Goal: Task Accomplishment & Management: Manage account settings

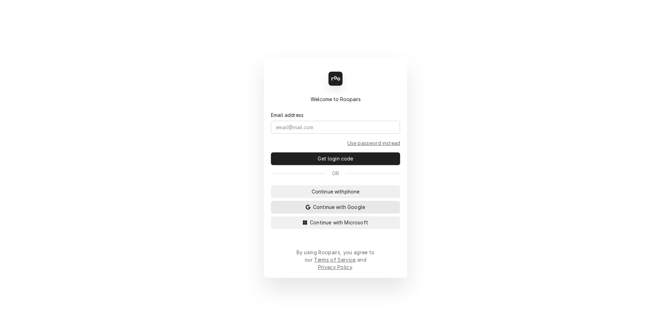
click at [313, 210] on span "Continue with Google" at bounding box center [338, 206] width 55 height 7
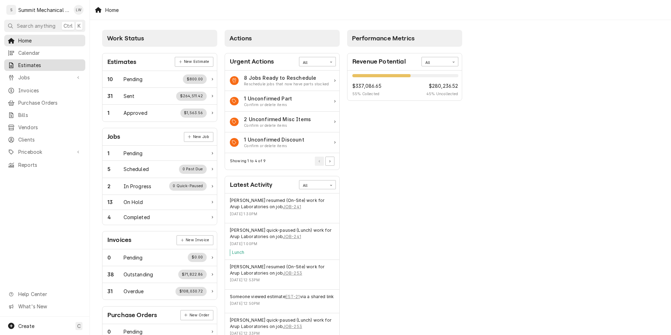
click at [39, 61] on span "Estimates" at bounding box center [49, 64] width 63 height 7
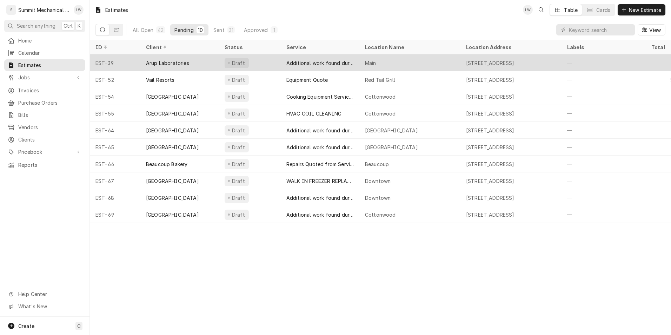
click at [304, 62] on div "Additional work found during Service call" at bounding box center [319, 62] width 67 height 7
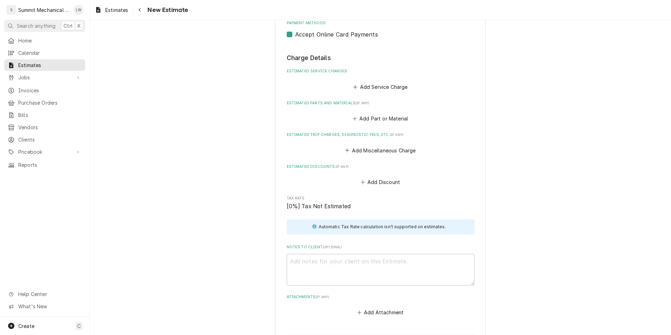
scroll to position [889, 0]
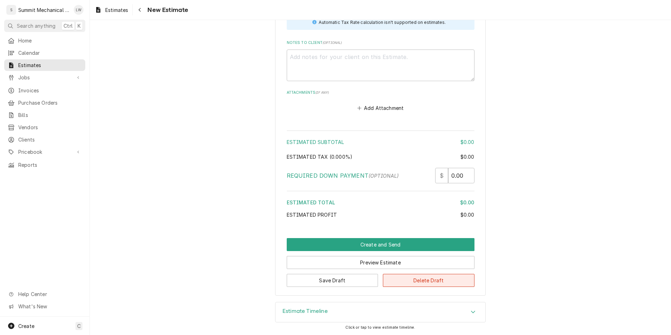
click at [423, 283] on button "Delete Draft" at bounding box center [429, 280] width 92 height 13
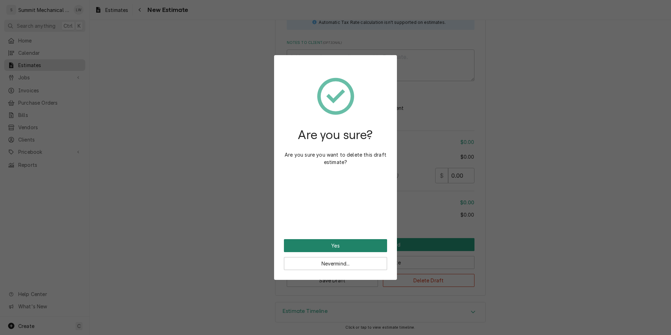
click at [314, 250] on button "Yes" at bounding box center [335, 245] width 103 height 13
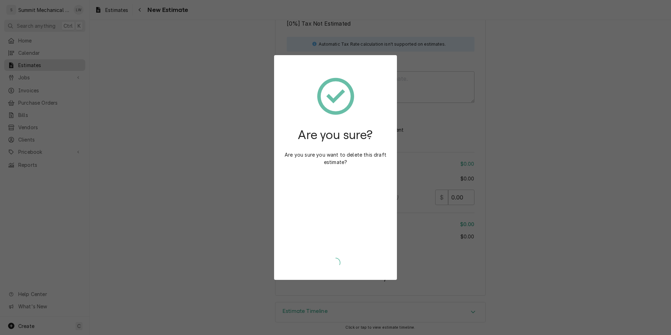
scroll to position [867, 0]
type textarea "x"
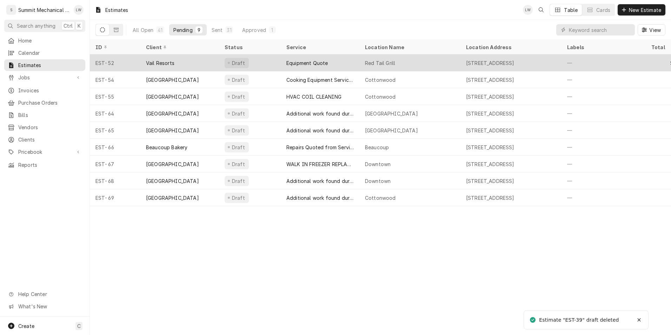
click at [306, 62] on div "Equipment Quote" at bounding box center [306, 62] width 41 height 7
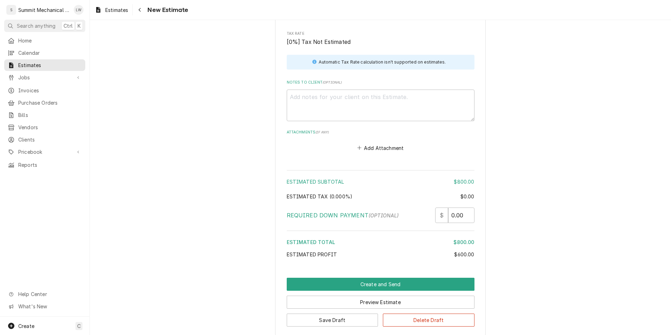
scroll to position [1154, 0]
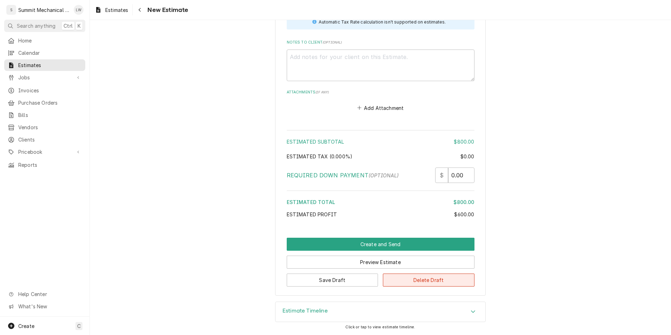
click at [444, 281] on button "Delete Draft" at bounding box center [429, 279] width 92 height 13
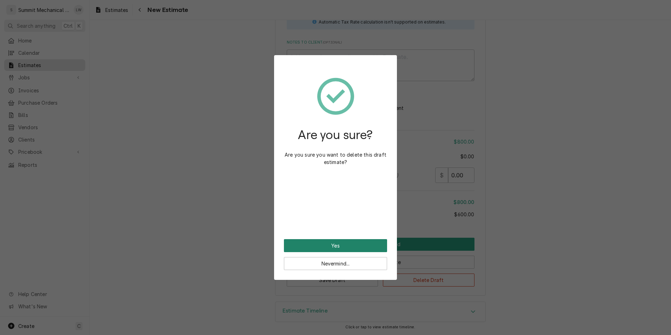
click at [335, 242] on button "Yes" at bounding box center [335, 245] width 103 height 13
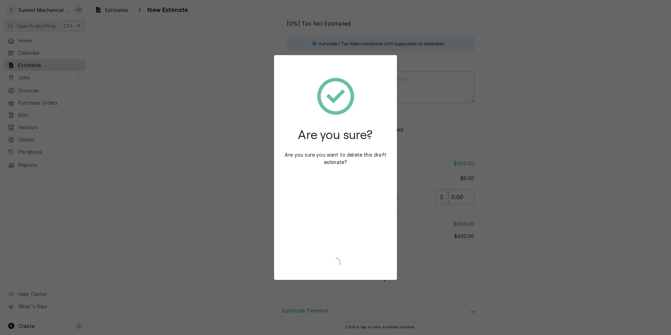
type textarea "x"
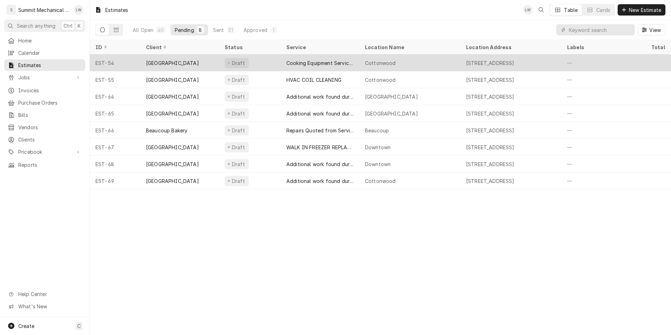
click at [287, 65] on div "Cooking Equipment Service call" at bounding box center [319, 62] width 67 height 7
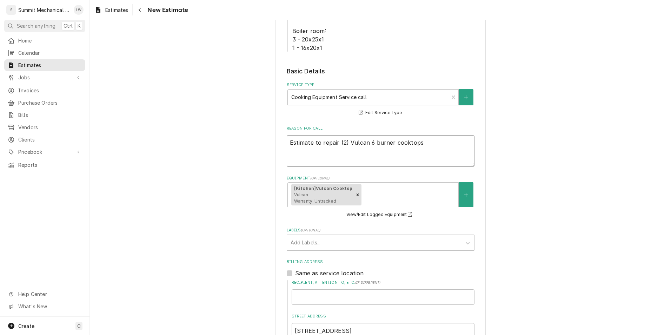
drag, startPoint x: 320, startPoint y: 155, endPoint x: 229, endPoint y: -26, distance: 202.2
click at [229, 0] on html "S Summit Mechanical Service LLC LW Search anything Ctrl K Home Calendar Estimat…" at bounding box center [335, 167] width 671 height 335
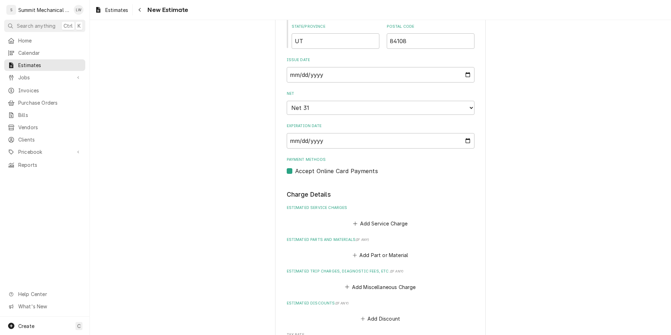
scroll to position [1016, 0]
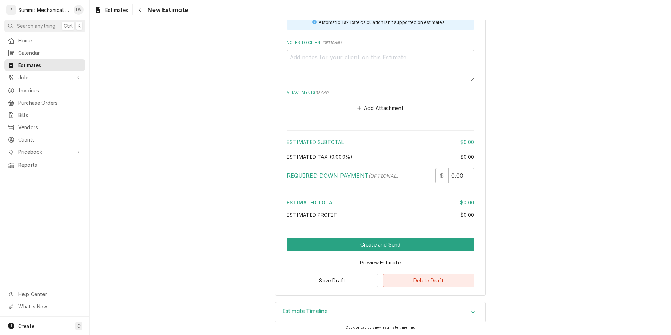
click at [424, 285] on button "Delete Draft" at bounding box center [429, 280] width 92 height 13
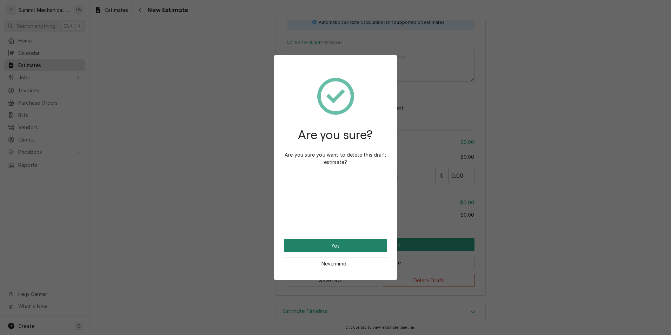
click at [353, 249] on button "Yes" at bounding box center [335, 245] width 103 height 13
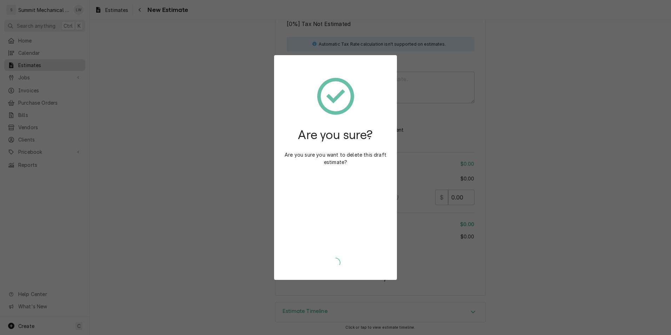
type textarea "x"
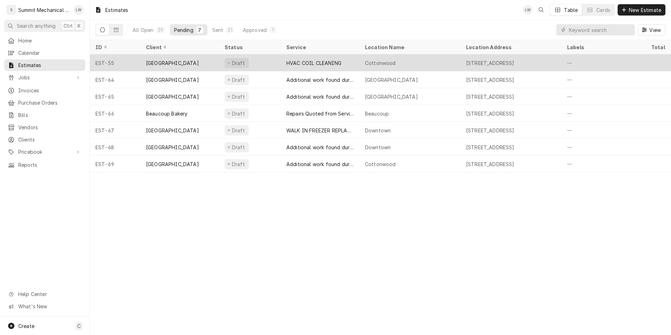
click at [281, 64] on div "HVAC COIL CLEANING" at bounding box center [320, 62] width 79 height 17
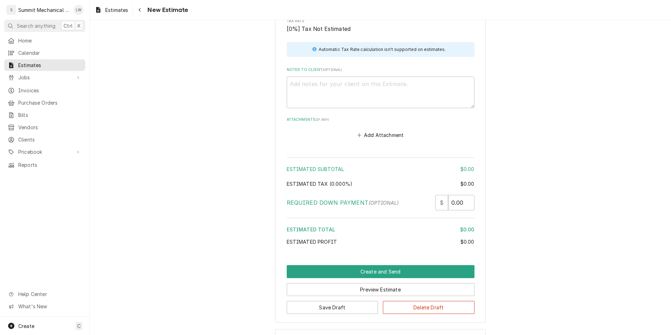
scroll to position [1007, 0]
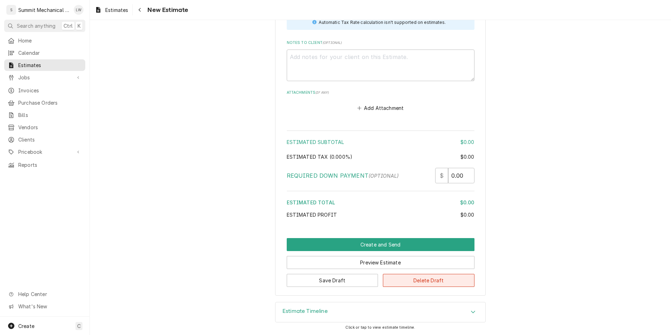
click at [415, 278] on button "Delete Draft" at bounding box center [429, 280] width 92 height 13
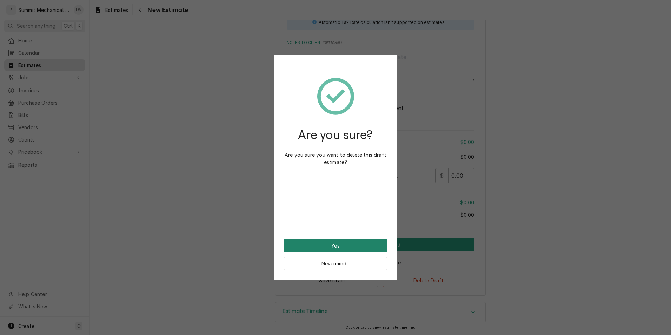
click at [344, 250] on button "Yes" at bounding box center [335, 245] width 103 height 13
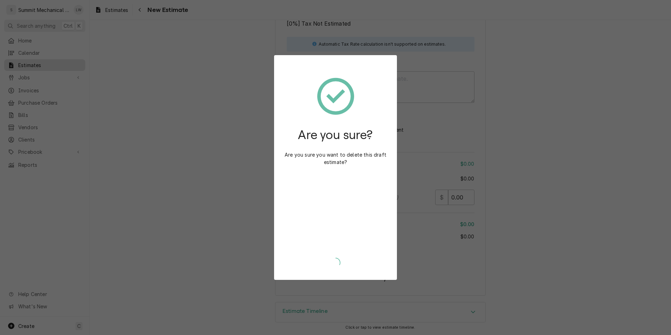
scroll to position [985, 0]
type textarea "x"
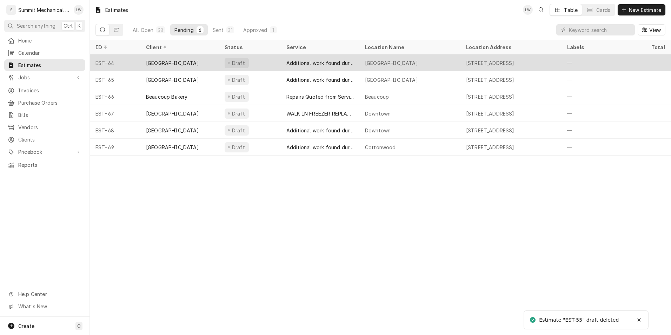
click at [310, 60] on div "Additional work found during Service call" at bounding box center [319, 62] width 67 height 7
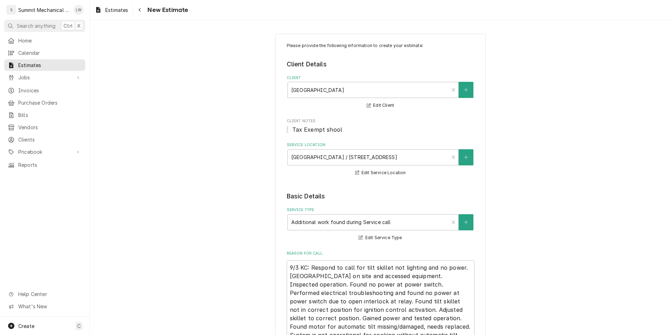
type textarea "x"
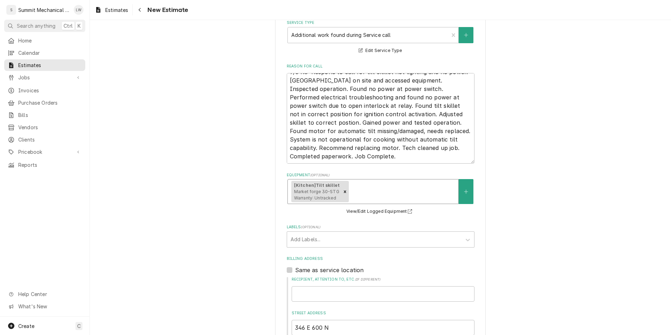
scroll to position [183, 0]
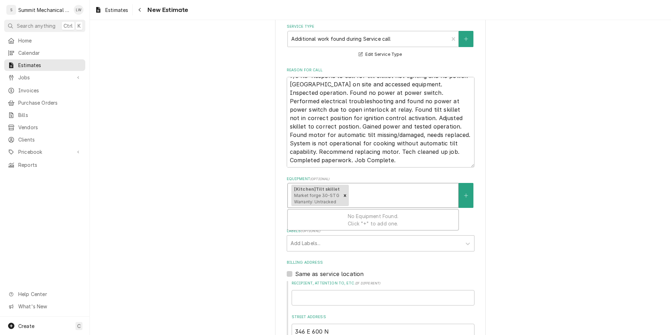
click at [376, 200] on div "Equipment" at bounding box center [402, 195] width 105 height 13
click at [375, 196] on div "Equipment" at bounding box center [402, 195] width 105 height 13
click at [380, 214] on button "View/Edit Logged Equipment" at bounding box center [380, 215] width 70 height 9
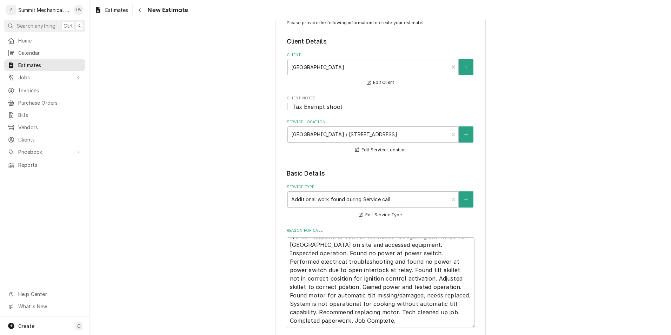
scroll to position [0, 0]
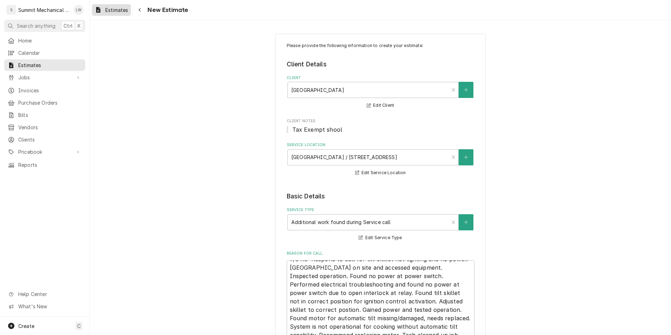
click at [122, 8] on span "Estimates" at bounding box center [116, 9] width 23 height 7
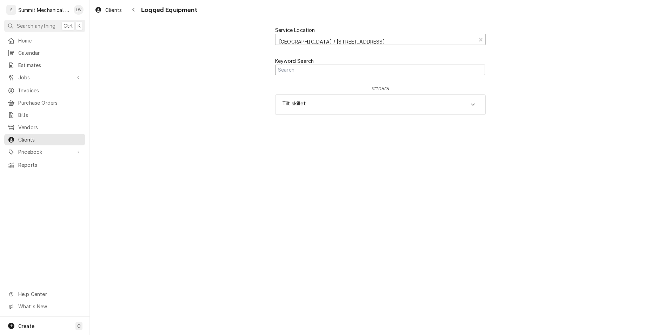
click at [358, 74] on input "Search Mechanism" at bounding box center [380, 70] width 210 height 11
click at [361, 114] on div "Tilt skillet" at bounding box center [380, 105] width 210 height 20
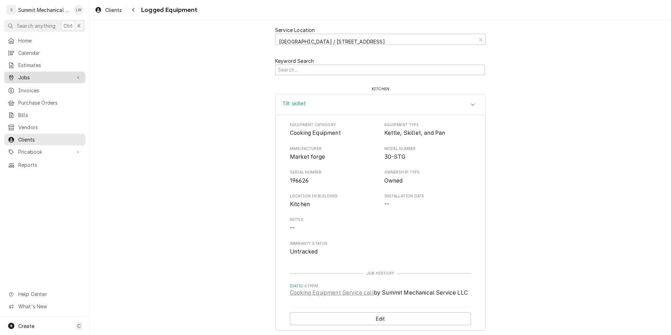
click at [28, 74] on span "Jobs" at bounding box center [44, 77] width 53 height 7
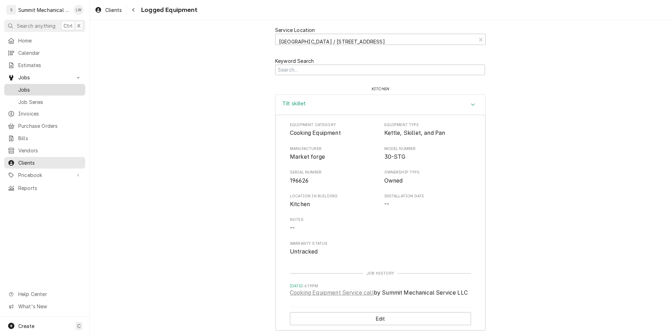
click at [32, 87] on span "Jobs" at bounding box center [49, 89] width 63 height 7
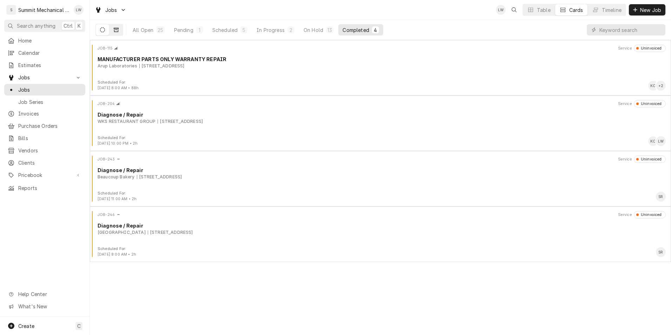
click at [117, 29] on icon "Dynamic Content Wrapper" at bounding box center [116, 30] width 5 height 4
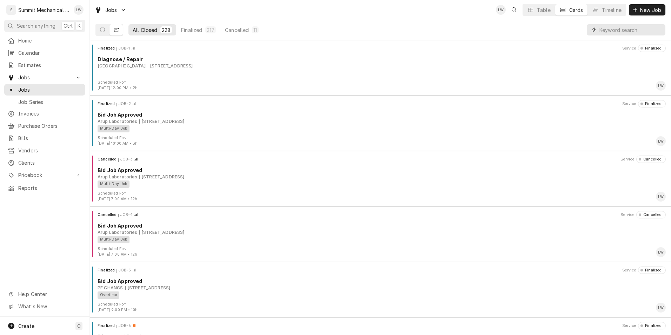
click at [624, 26] on input "Dynamic Content Wrapper" at bounding box center [630, 29] width 62 height 11
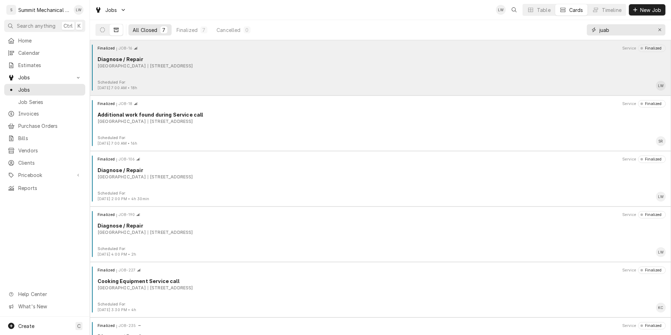
scroll to position [93, 0]
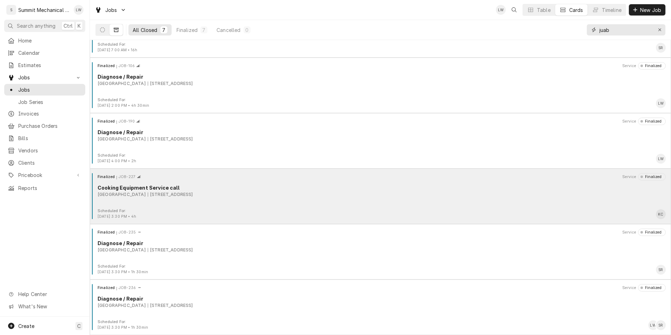
type input "juab"
click at [203, 202] on div "Finalized JOB-227 Service Finalized Cooking Equipment Service call Juab School …" at bounding box center [380, 190] width 575 height 35
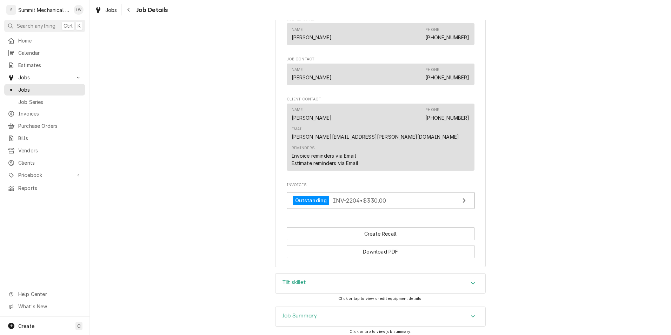
scroll to position [502, 0]
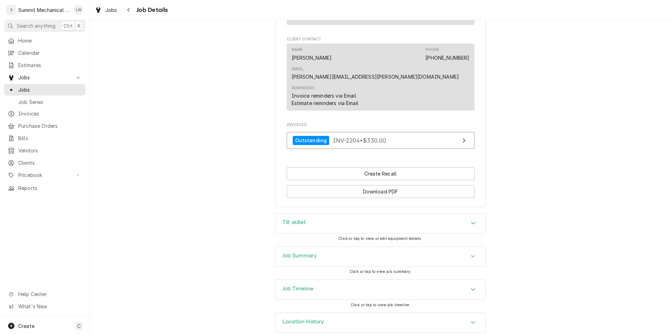
click at [385, 248] on div "Job Summary" at bounding box center [380, 257] width 210 height 20
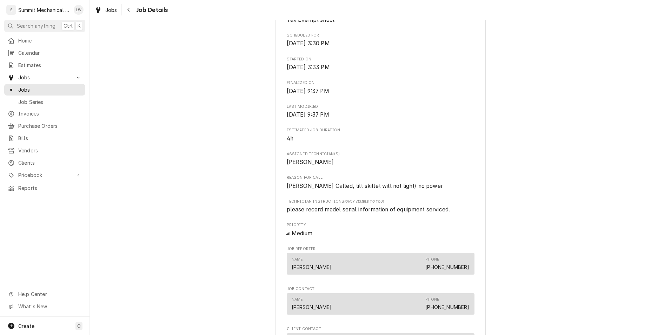
scroll to position [0, 0]
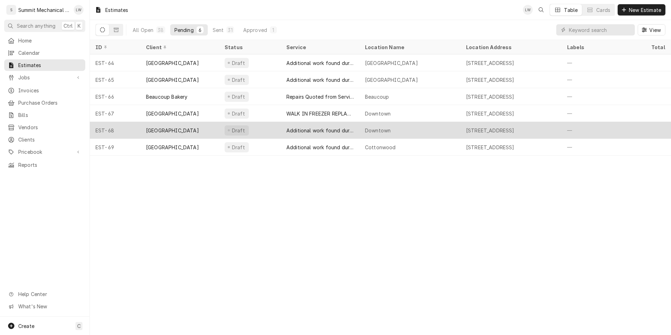
click at [301, 128] on div "Additional work found during Service call" at bounding box center [319, 130] width 67 height 7
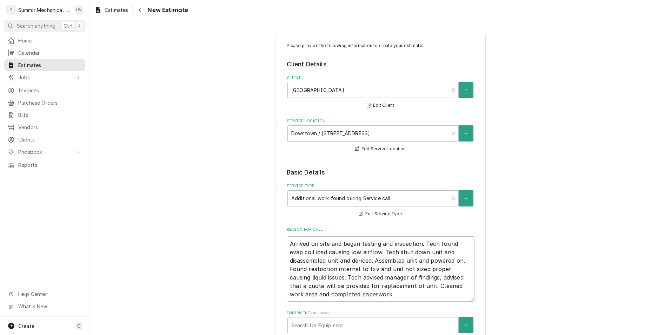
type textarea "x"
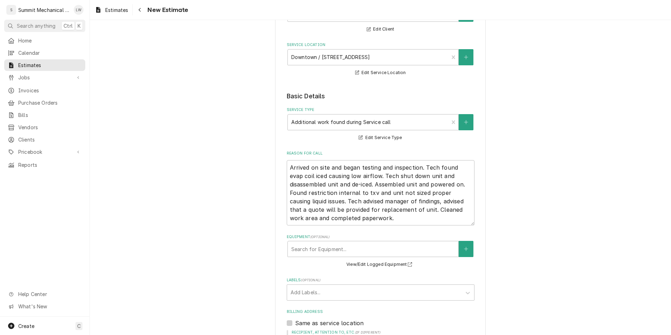
scroll to position [75, 0]
click at [121, 8] on span "Estimates" at bounding box center [116, 9] width 23 height 7
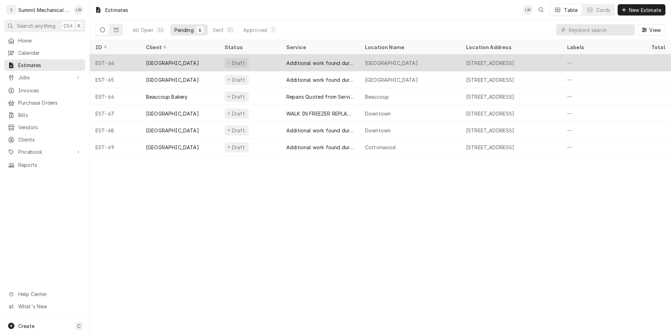
click at [290, 64] on div "Additional work found during Service call" at bounding box center [319, 62] width 67 height 7
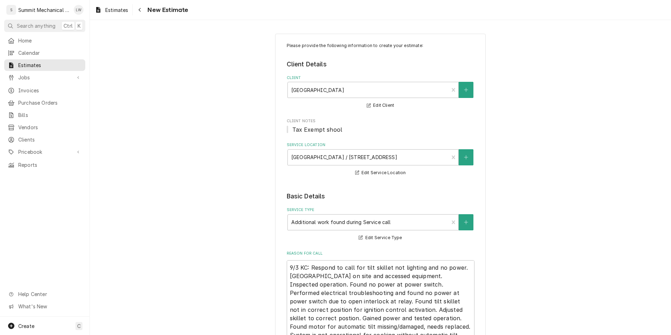
type textarea "x"
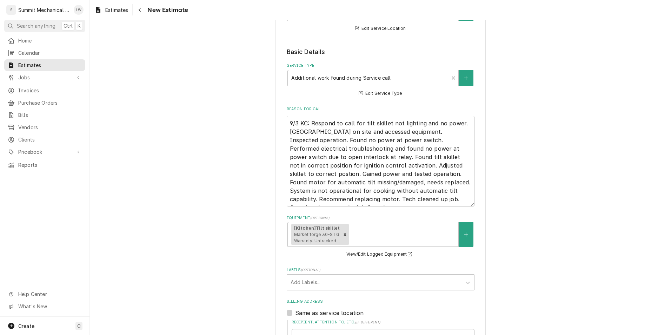
scroll to position [146, 0]
click at [35, 66] on span "Estimates" at bounding box center [49, 64] width 63 height 7
